Goal: Task Accomplishment & Management: Manage account settings

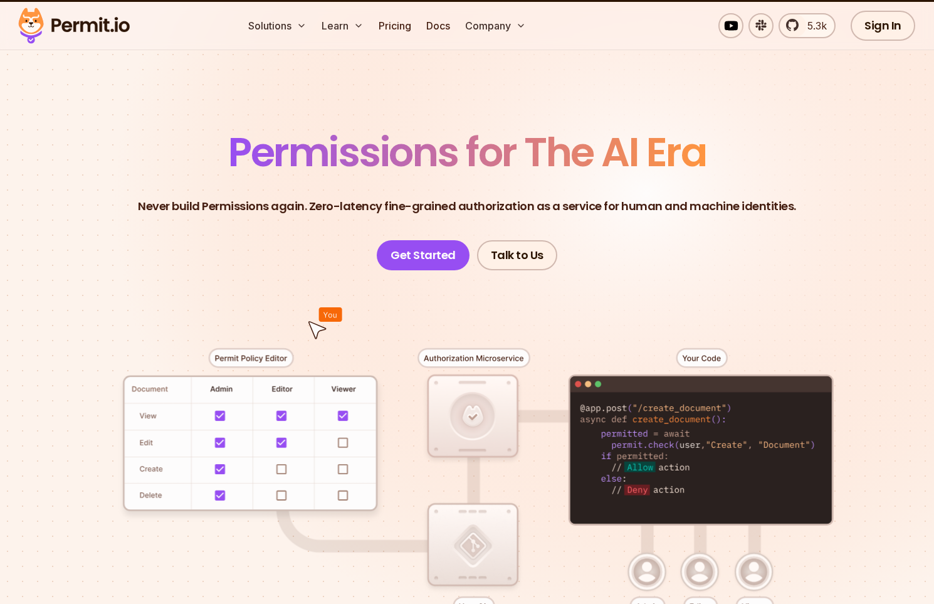
scroll to position [33, 0]
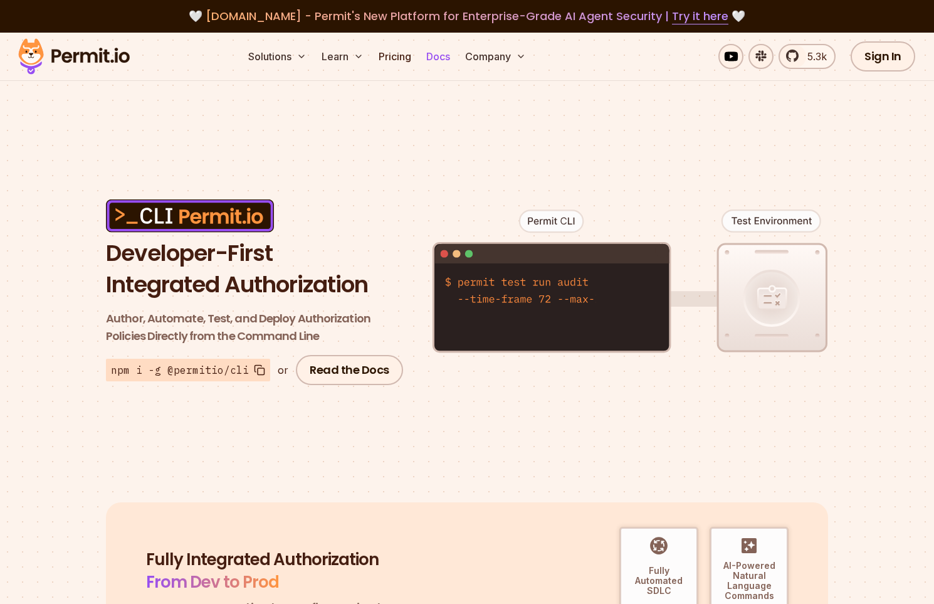
click at [435, 53] on link "Docs" at bounding box center [438, 56] width 34 height 25
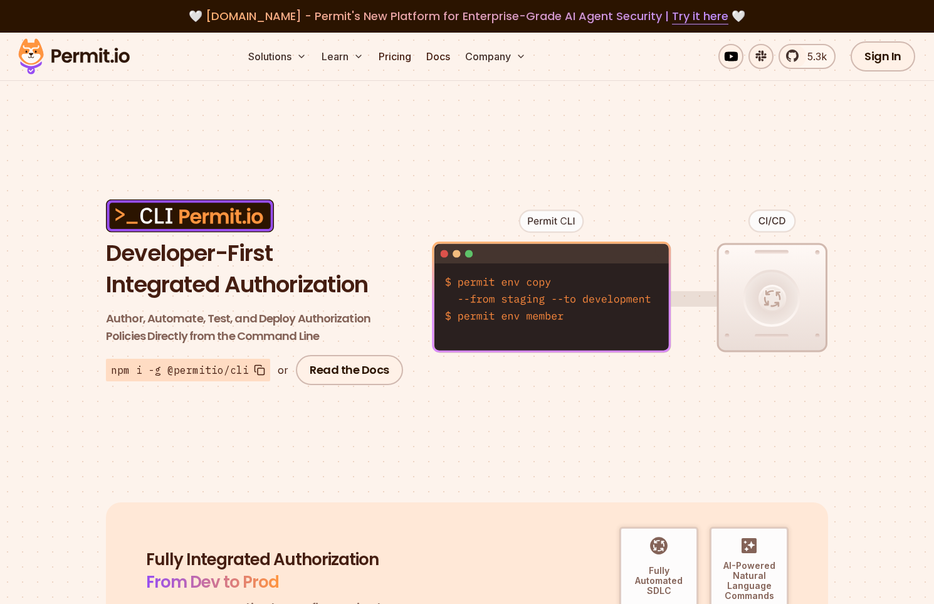
click at [92, 53] on img at bounding box center [74, 56] width 123 height 43
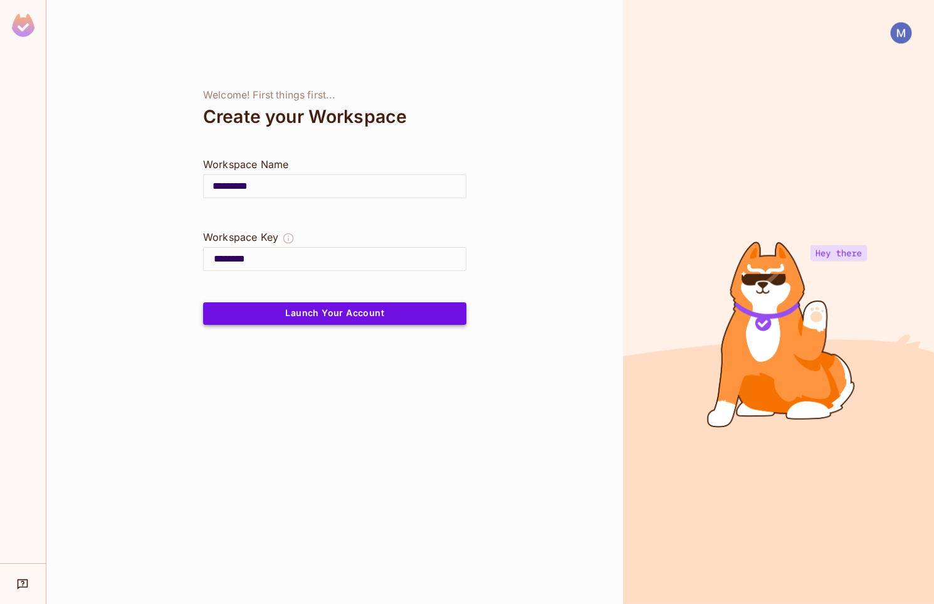
click at [317, 318] on button "Launch Your Account" at bounding box center [334, 313] width 263 height 23
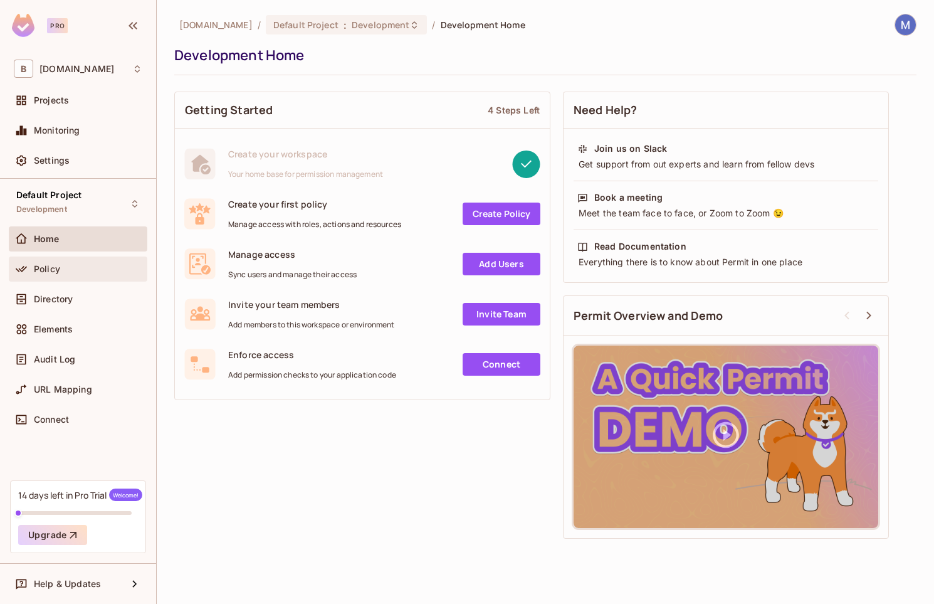
click at [68, 264] on div "Policy" at bounding box center [88, 269] width 108 height 10
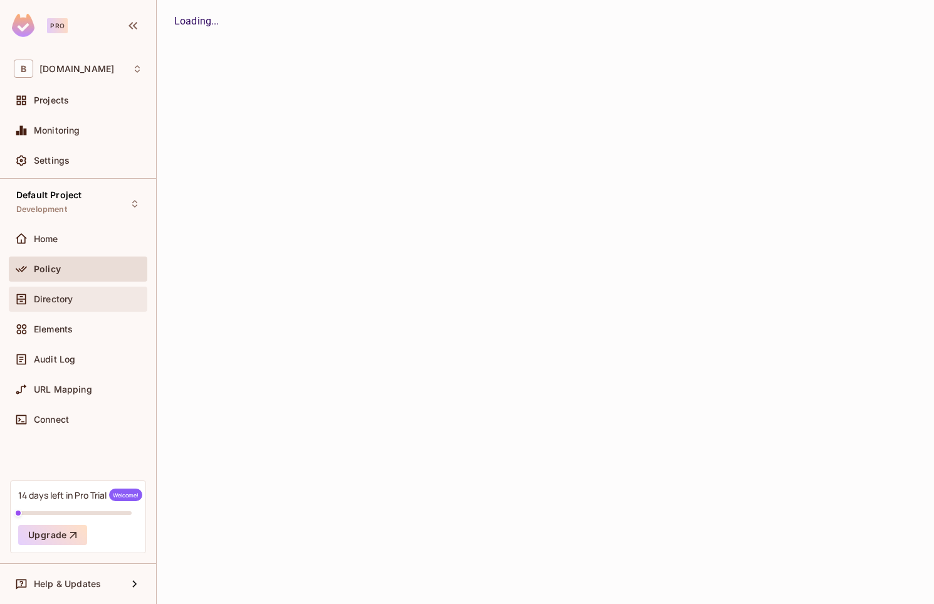
click at [105, 290] on div "Directory" at bounding box center [78, 299] width 139 height 25
click at [105, 260] on div "Policy" at bounding box center [78, 268] width 139 height 25
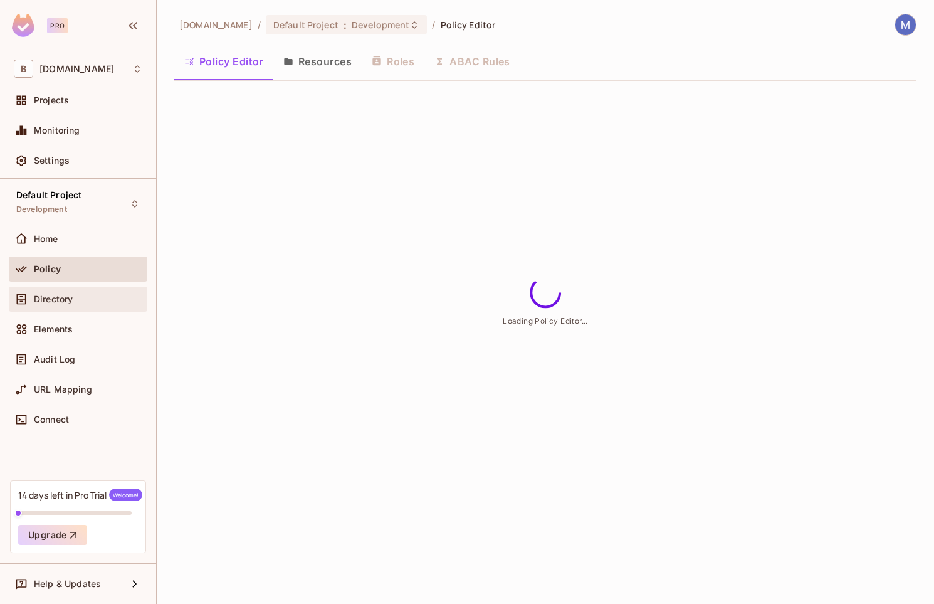
click at [104, 291] on div "Directory" at bounding box center [78, 299] width 139 height 25
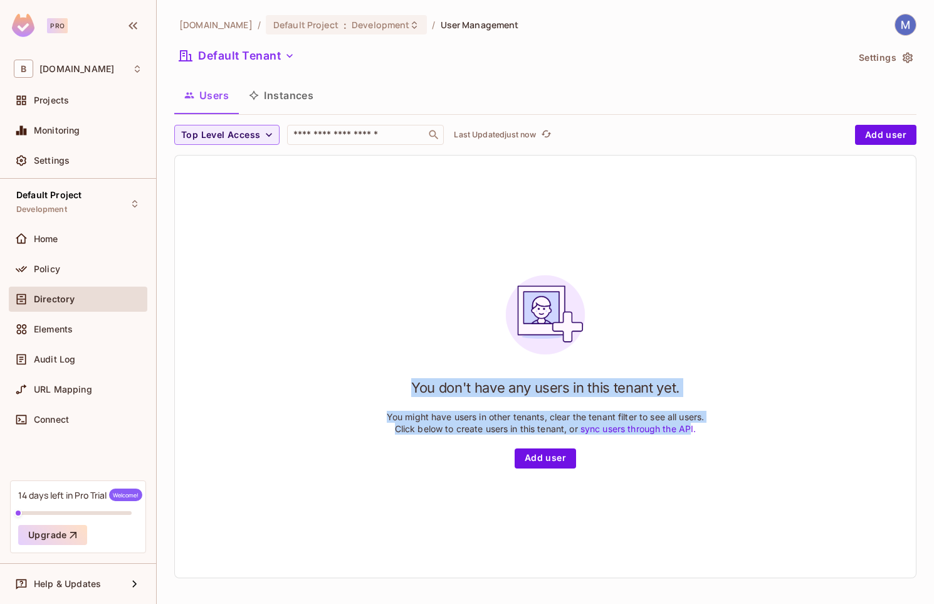
drag, startPoint x: 406, startPoint y: 346, endPoint x: 691, endPoint y: 383, distance: 287.0
click at [691, 383] on div "You don't have any users in this tenant yet. You might have users in other tena…" at bounding box center [546, 366] width 318 height 203
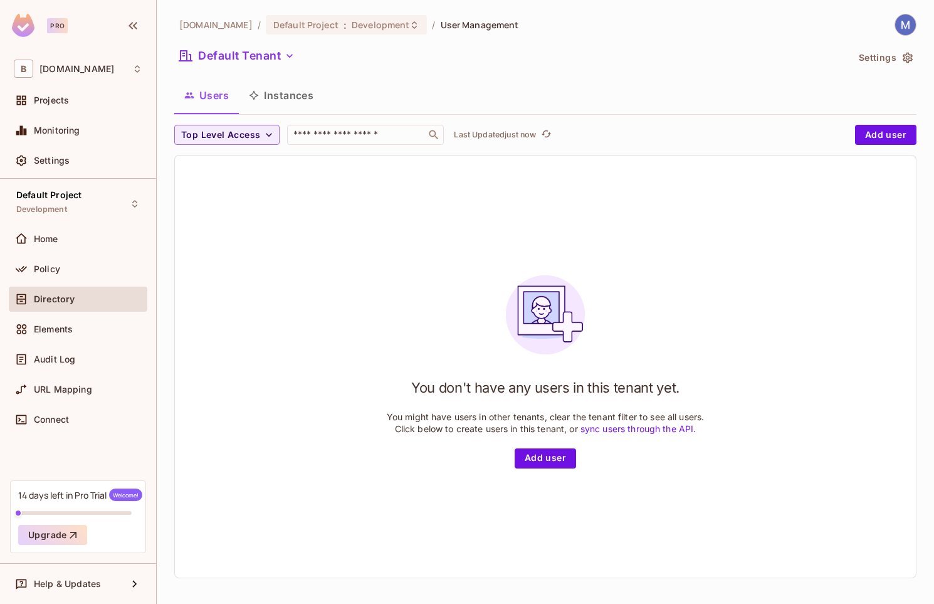
click at [718, 392] on div "You don't have any users in this tenant yet. You might have users in other tena…" at bounding box center [545, 366] width 741 height 422
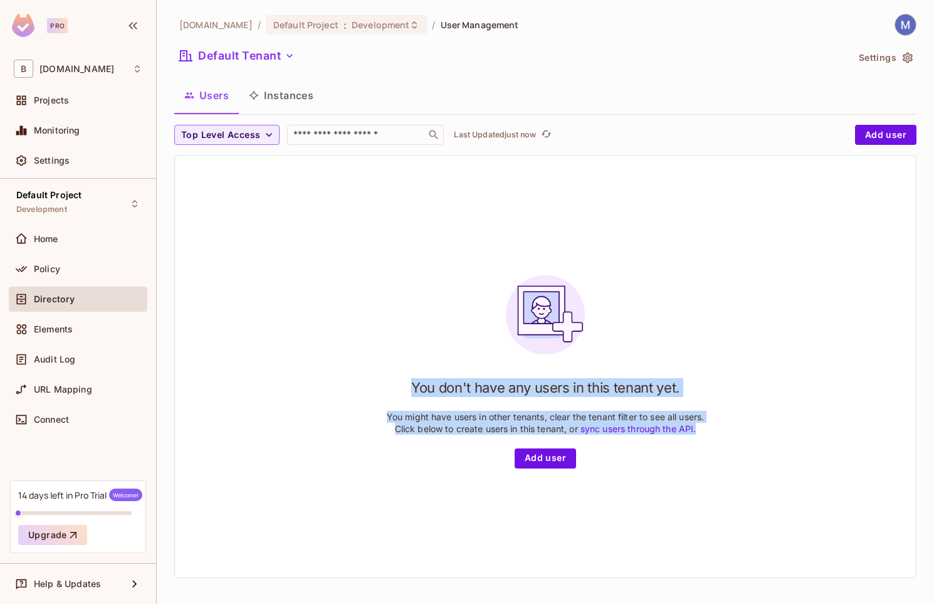
drag, startPoint x: 726, startPoint y: 389, endPoint x: 381, endPoint y: 315, distance: 353.3
click at [379, 315] on div "You don't have any users in this tenant yet. You might have users in other tena…" at bounding box center [545, 366] width 741 height 422
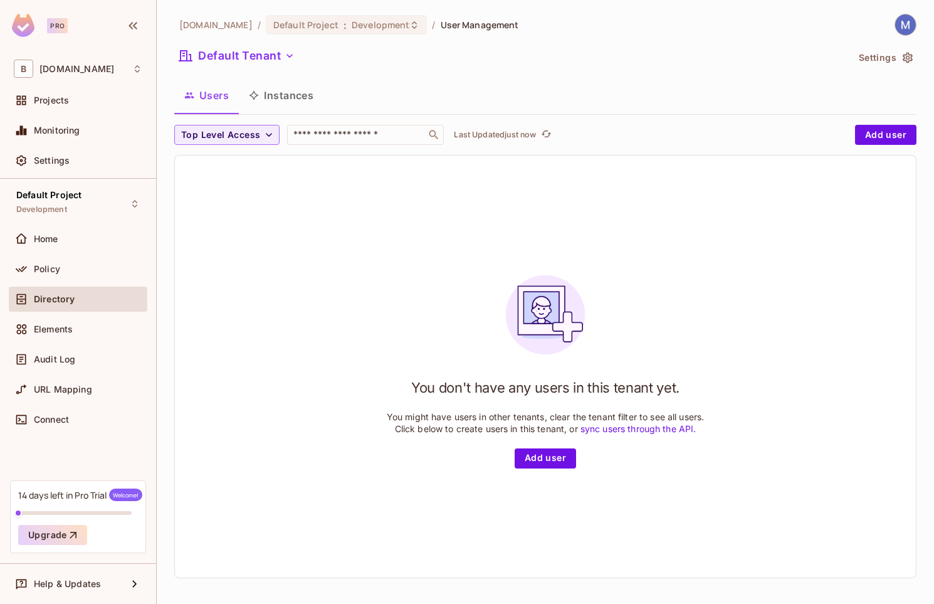
click at [309, 298] on div "You don't have any users in this tenant yet. You might have users in other tena…" at bounding box center [545, 366] width 741 height 422
click at [34, 314] on div "Directory" at bounding box center [78, 302] width 139 height 30
click at [38, 322] on div "Elements" at bounding box center [78, 329] width 129 height 15
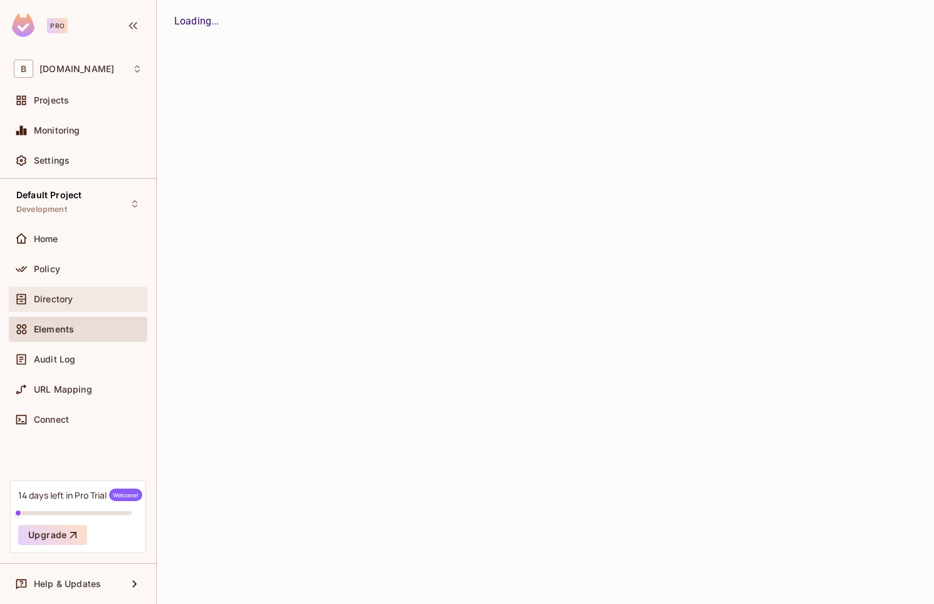
click at [50, 297] on span "Directory" at bounding box center [53, 299] width 39 height 10
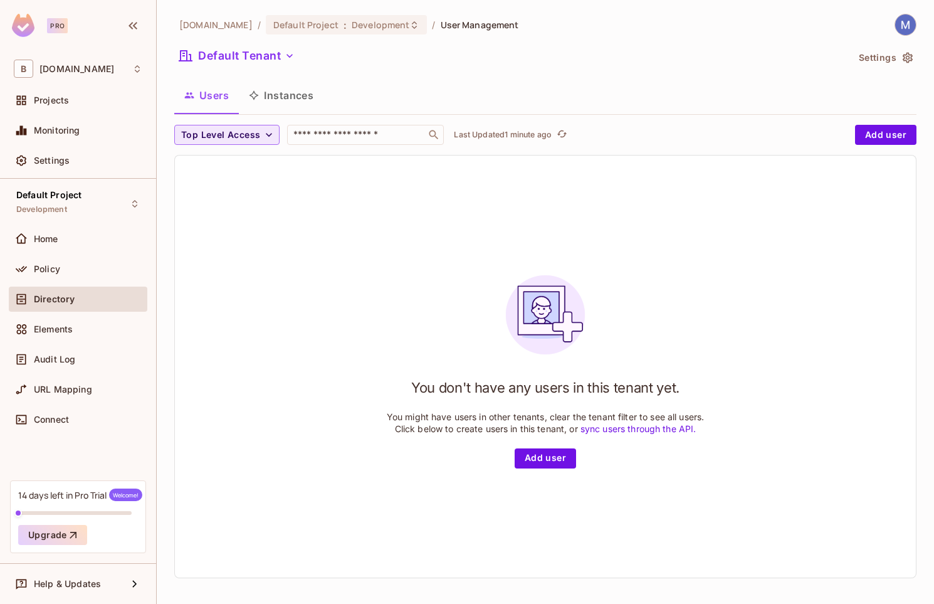
click at [242, 135] on span "Top Level Access" at bounding box center [220, 135] width 79 height 16
click at [243, 135] on div at bounding box center [467, 302] width 934 height 604
click at [255, 140] on span "Top Level Access" at bounding box center [220, 135] width 79 height 16
click at [216, 167] on span "admin" at bounding box center [205, 163] width 43 height 12
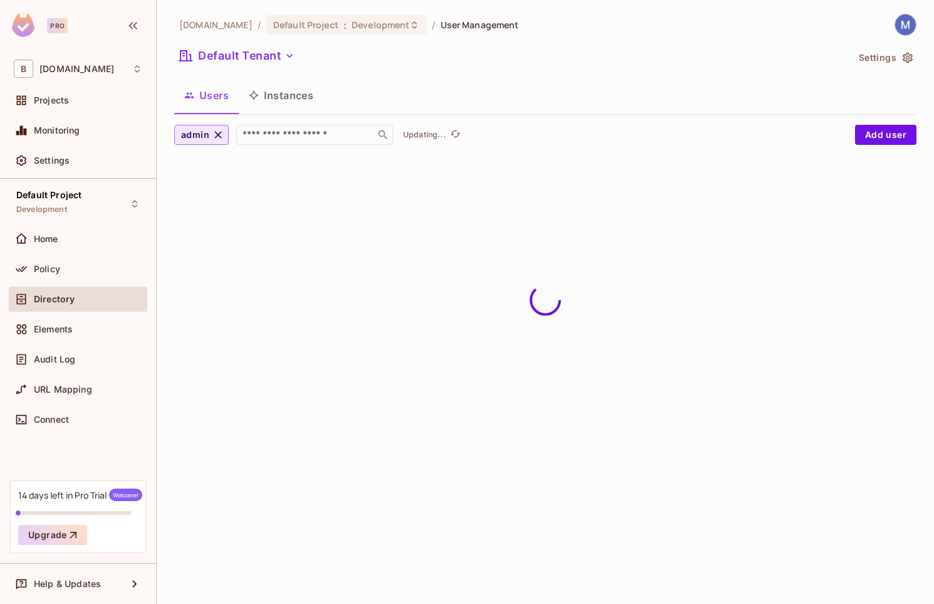
click at [218, 132] on icon "button" at bounding box center [218, 135] width 13 height 13
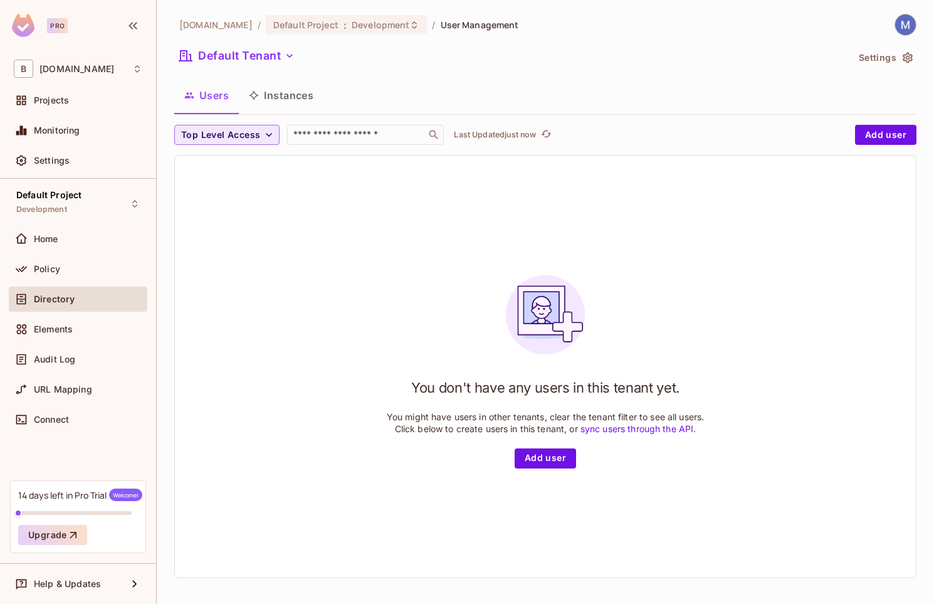
click at [293, 88] on button "Instances" at bounding box center [281, 95] width 85 height 31
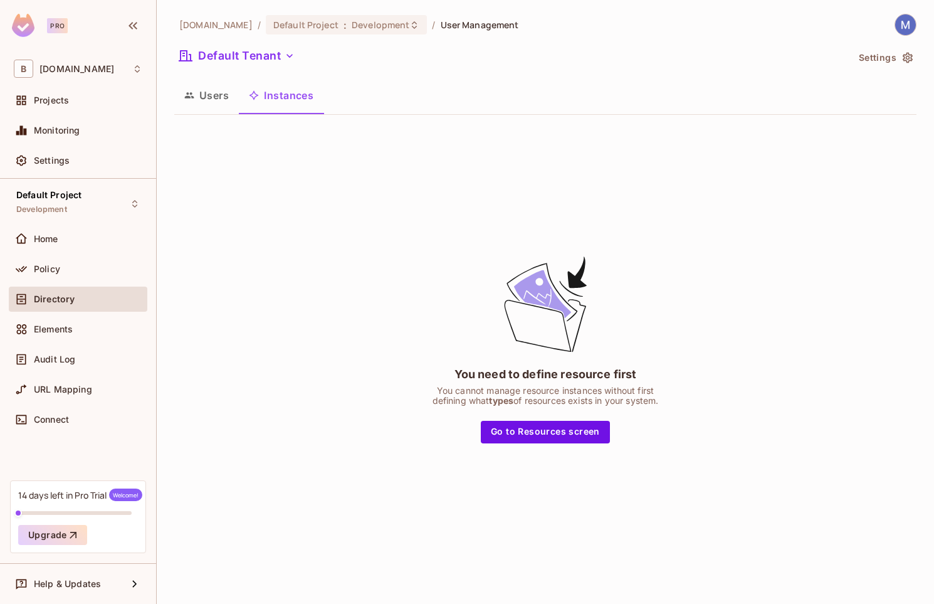
click at [221, 92] on button "Users" at bounding box center [206, 95] width 65 height 31
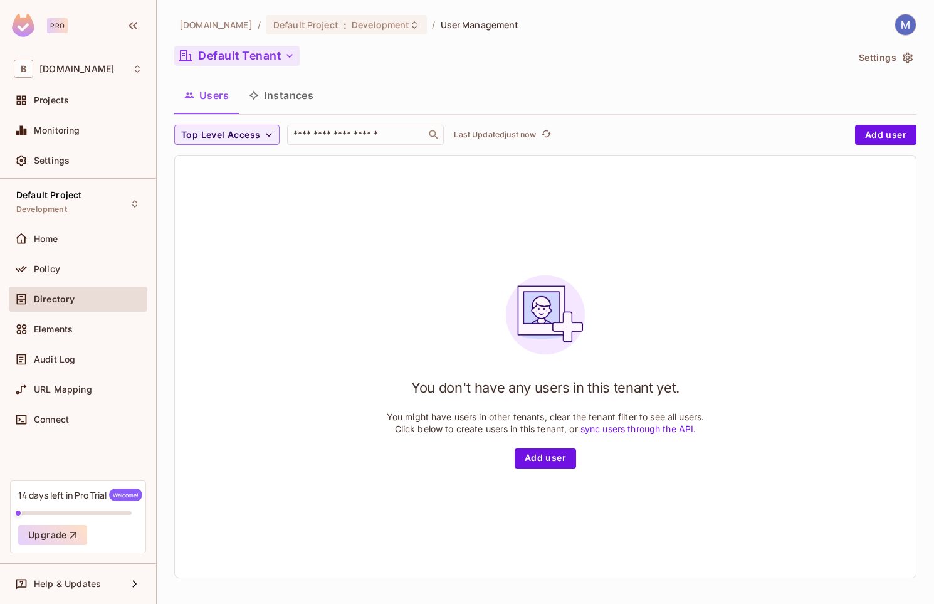
click at [248, 53] on button "Default Tenant" at bounding box center [236, 56] width 125 height 20
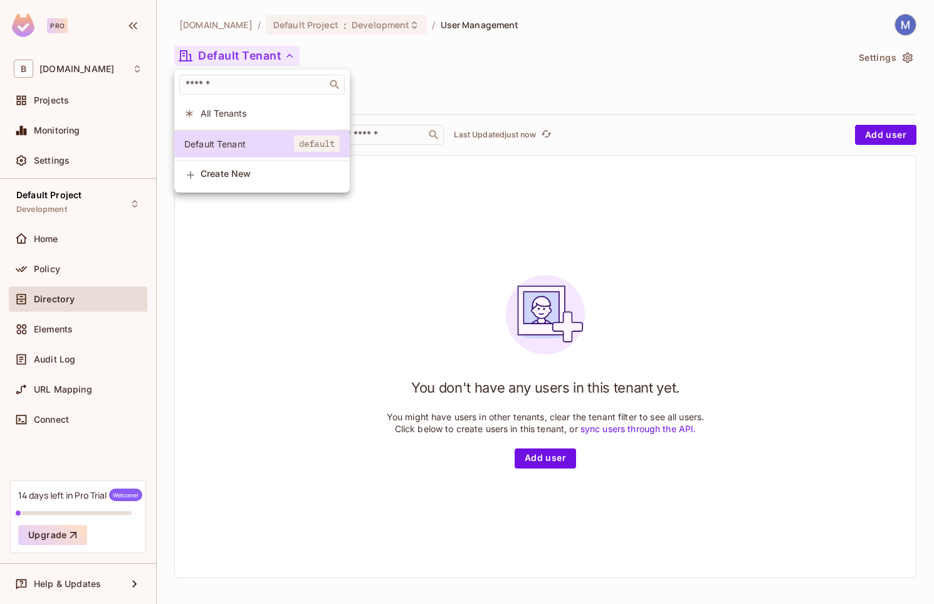
click at [248, 53] on div at bounding box center [467, 302] width 934 height 604
